Goal: Transaction & Acquisition: Obtain resource

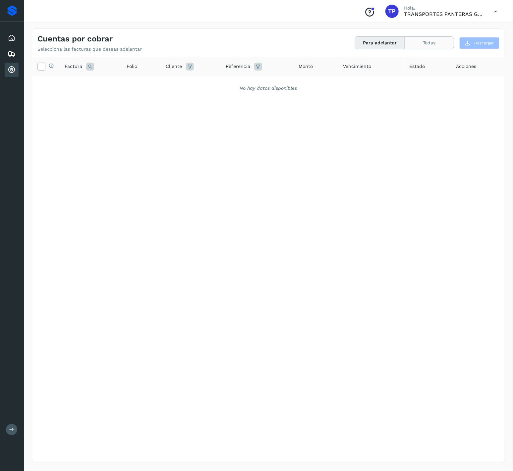
click at [428, 42] on button "Todas" at bounding box center [428, 43] width 49 height 12
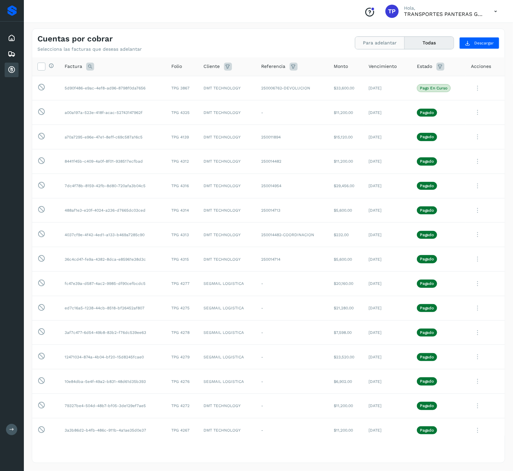
click at [385, 45] on button "Para adelantar" at bounding box center [379, 43] width 49 height 12
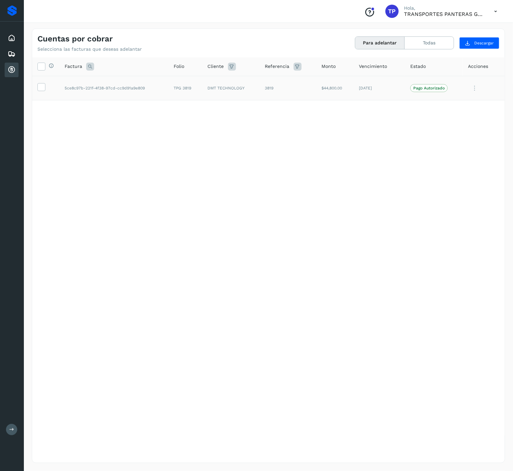
click at [440, 88] on p "Pago Autorizado" at bounding box center [428, 88] width 31 height 5
click at [37, 89] on label at bounding box center [41, 87] width 8 height 8
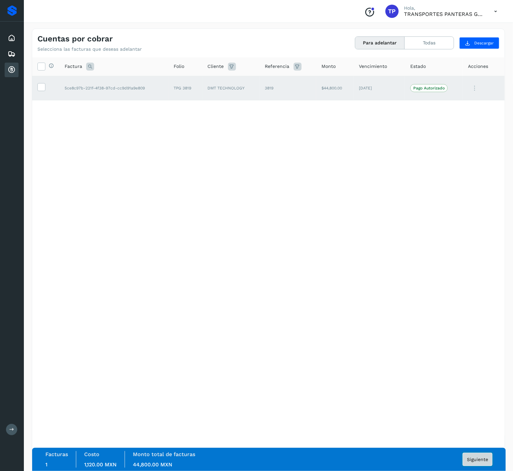
click at [472, 457] on span "Siguiente" at bounding box center [477, 459] width 21 height 5
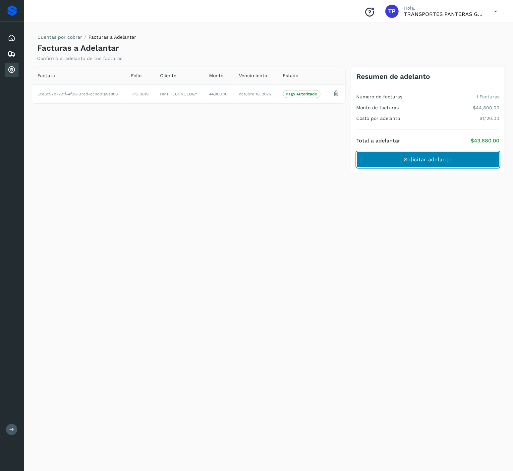
click at [446, 156] on span "Solicitar adelanto" at bounding box center [428, 159] width 48 height 7
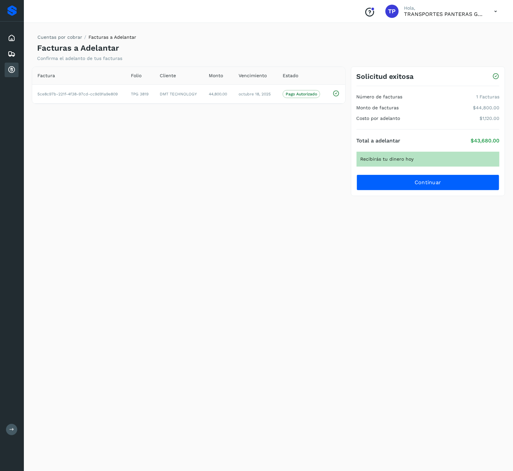
click at [434, 191] on div "Solicitud exitosa Número de facturas 1 Facturas Monto de facturas $44,800.00 Co…" at bounding box center [428, 132] width 154 height 130
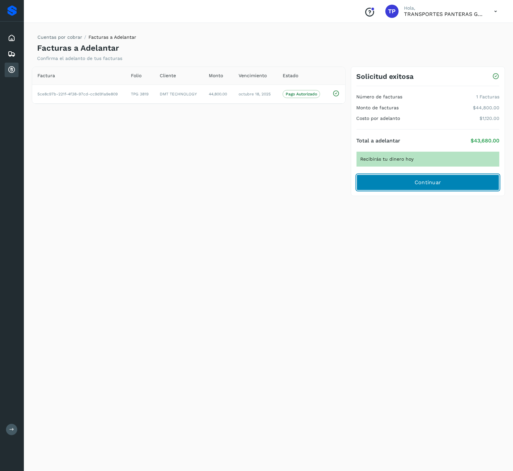
click at [427, 185] on span "Continuar" at bounding box center [427, 182] width 27 height 7
